Goal: Task Accomplishment & Management: Use online tool/utility

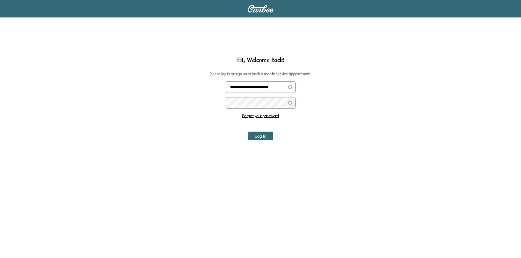
click at [264, 90] on input "**********" at bounding box center [260, 86] width 70 height 11
type input "**********"
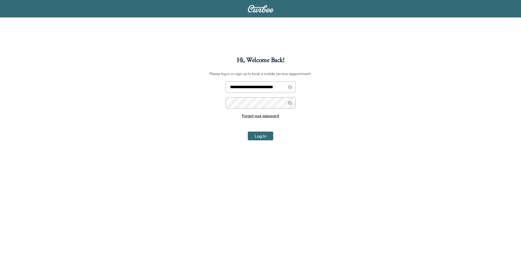
click at [248, 132] on button "Log In" at bounding box center [260, 136] width 25 height 9
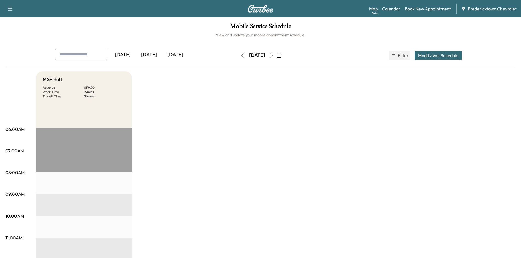
click at [274, 57] on icon "button" at bounding box center [271, 55] width 4 height 4
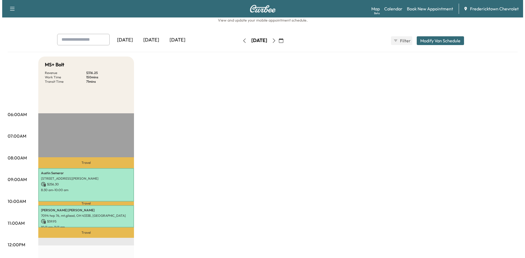
scroll to position [27, 0]
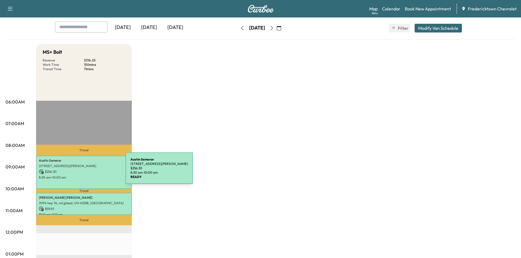
click at [84, 172] on p "$ 256.30" at bounding box center [84, 171] width 90 height 5
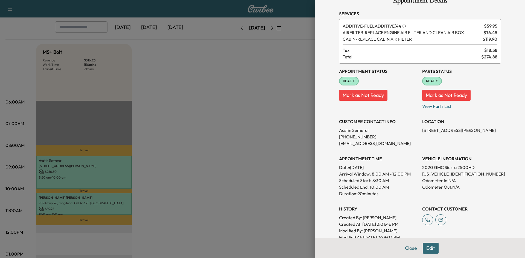
scroll to position [0, 0]
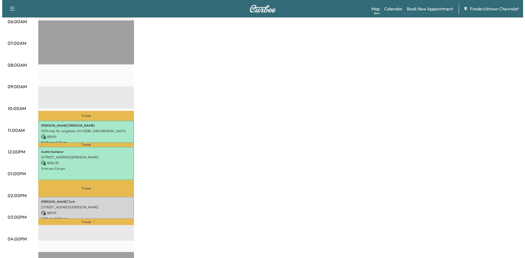
scroll to position [109, 0]
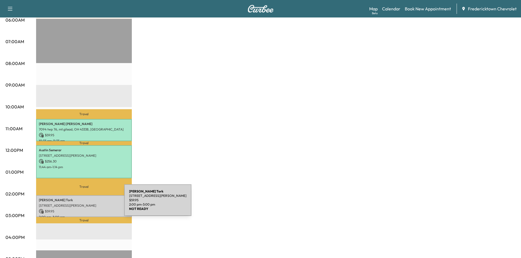
click at [83, 204] on p "[STREET_ADDRESS][PERSON_NAME]" at bounding box center [84, 206] width 90 height 4
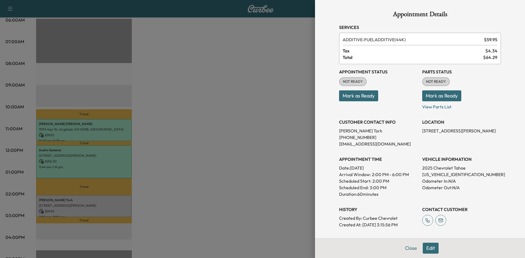
click at [439, 98] on button "Mark as Ready" at bounding box center [441, 95] width 39 height 11
click at [353, 98] on button "Mark as Ready" at bounding box center [358, 95] width 39 height 11
